Goal: Task Accomplishment & Management: Manage account settings

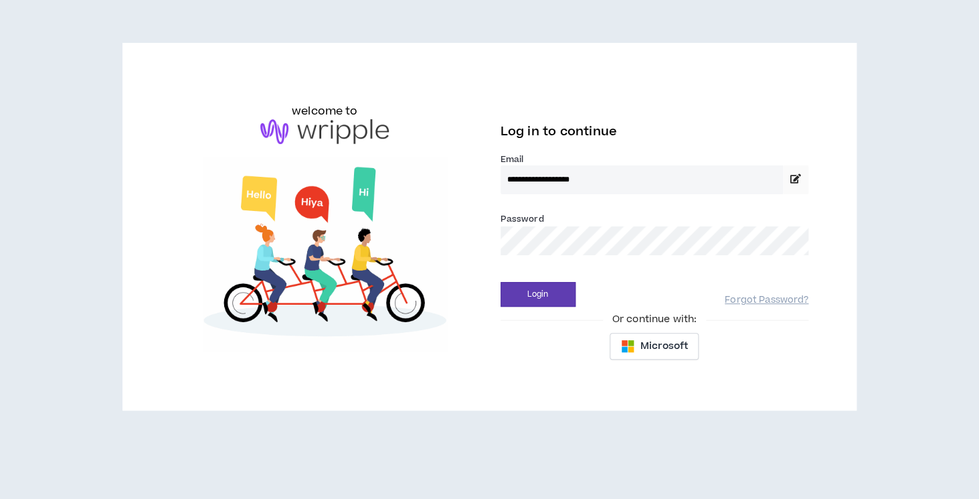
click at [539, 308] on div "**********" at bounding box center [655, 227] width 330 height 282
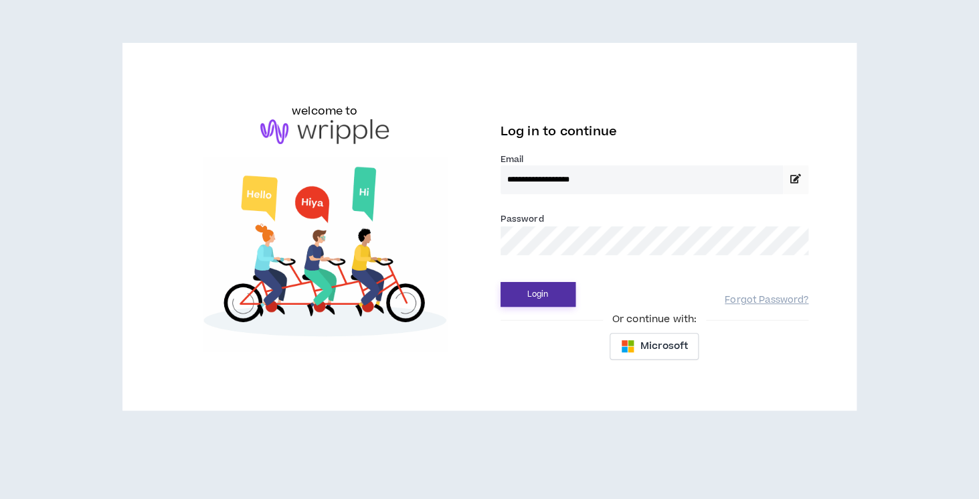
click at [532, 298] on button "Login" at bounding box center [538, 294] width 75 height 25
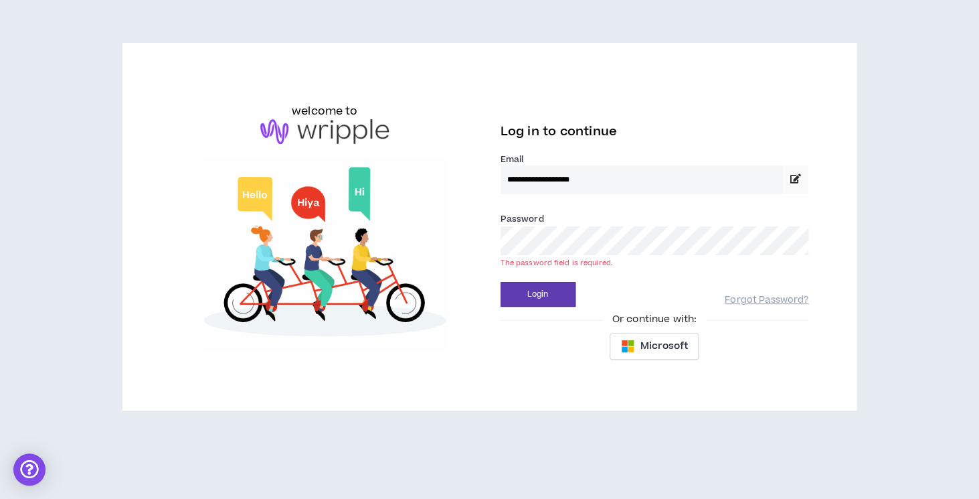
click at [501, 282] on button "Login" at bounding box center [538, 294] width 75 height 25
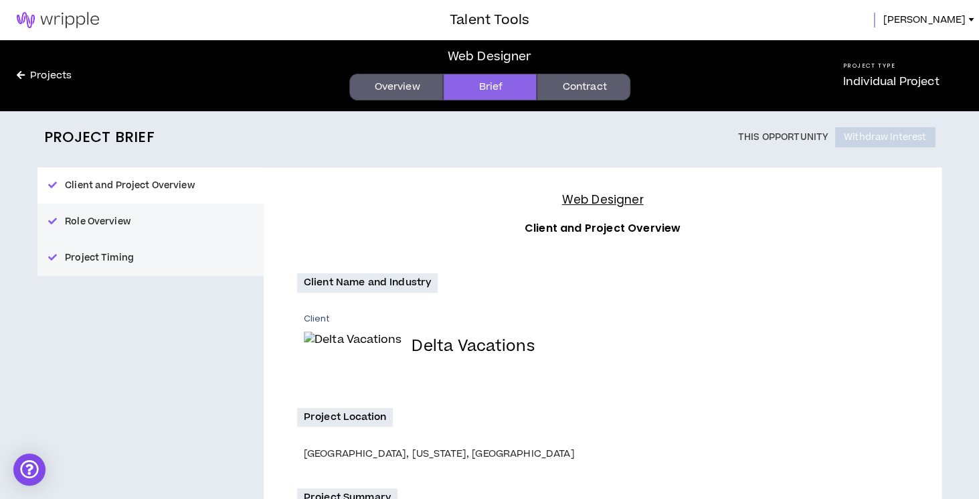
click at [406, 90] on link "Overview" at bounding box center [396, 87] width 94 height 27
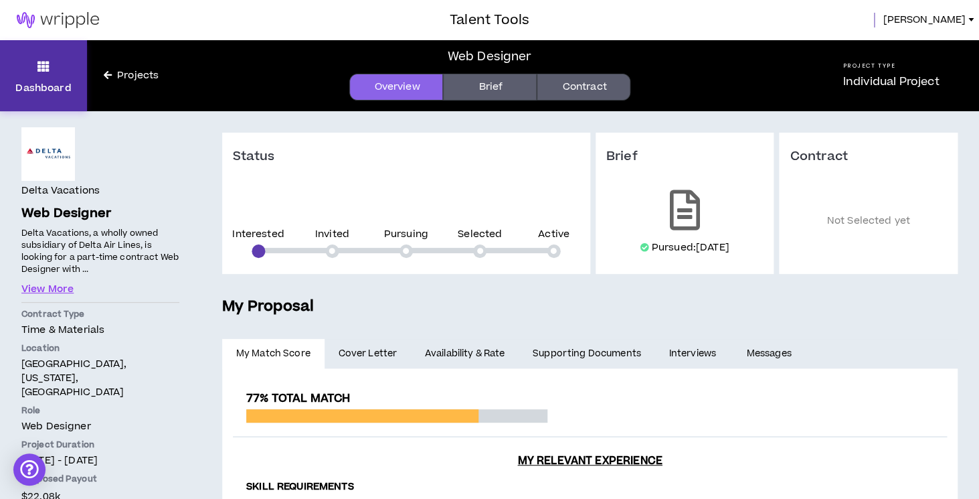
click at [56, 64] on link "Dashboard" at bounding box center [43, 75] width 87 height 71
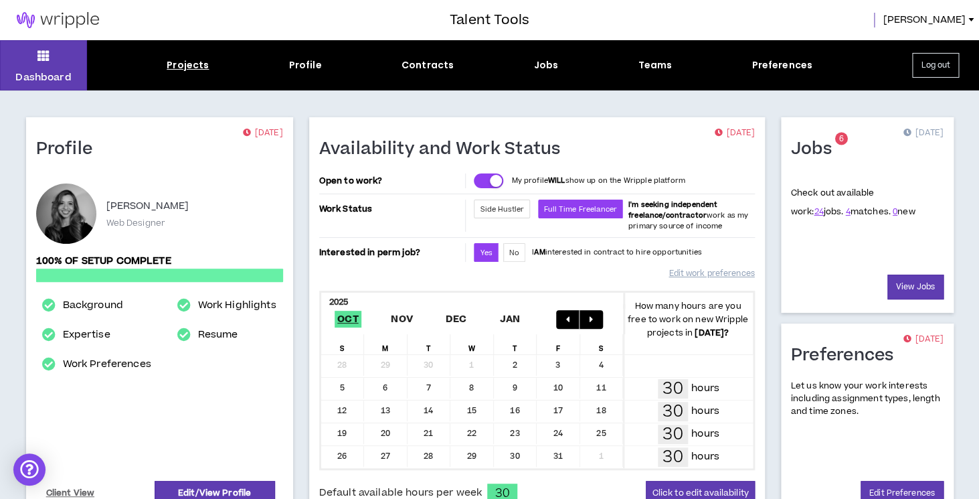
click at [191, 67] on div "Projects" at bounding box center [188, 65] width 42 height 14
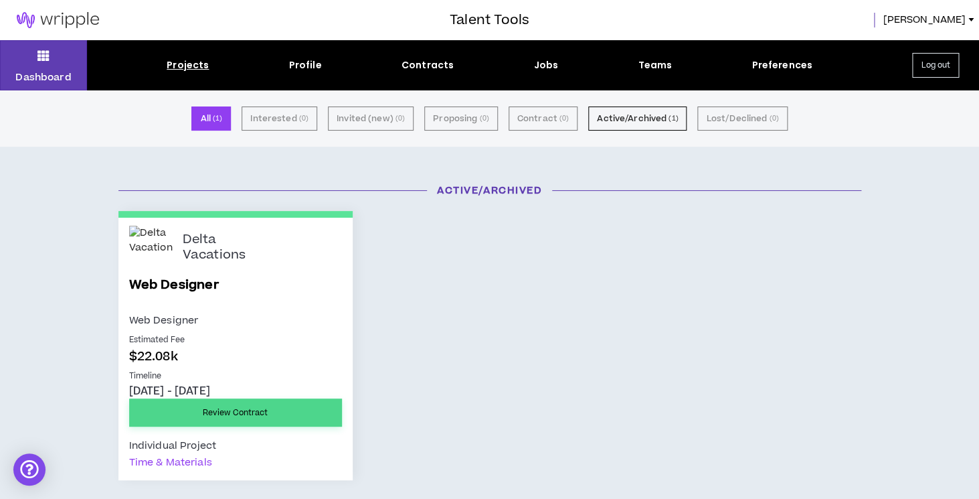
click at [288, 407] on link "Review Contract" at bounding box center [235, 412] width 213 height 28
